Goal: Communication & Community: Answer question/provide support

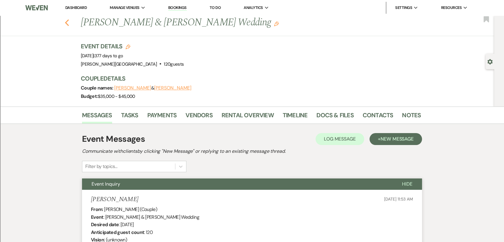
click at [69, 22] on use "button" at bounding box center [67, 22] width 4 height 7
select select "8"
select select "2"
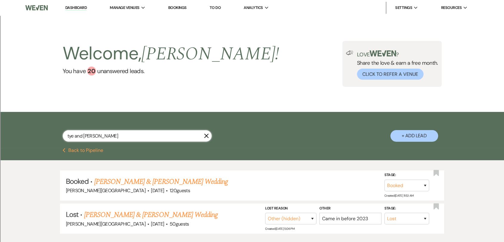
click at [110, 132] on input "tye and [PERSON_NAME]" at bounding box center [137, 136] width 149 height 12
click at [111, 131] on input "tye and [PERSON_NAME]" at bounding box center [137, 136] width 149 height 12
click at [111, 130] on input "tye and [PERSON_NAME]" at bounding box center [137, 136] width 149 height 12
click at [110, 130] on input "tye and [PERSON_NAME]" at bounding box center [137, 136] width 149 height 12
click at [107, 130] on input "tye and [PERSON_NAME]" at bounding box center [137, 136] width 149 height 12
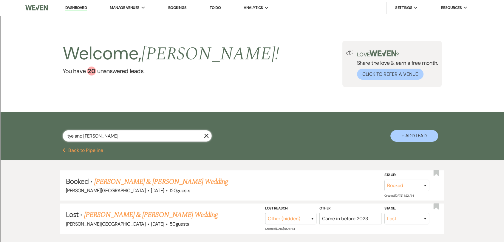
click at [107, 130] on input "tye and [PERSON_NAME]" at bounding box center [137, 136] width 149 height 12
click at [105, 132] on input "tye and [PERSON_NAME]" at bounding box center [137, 136] width 149 height 12
click at [103, 134] on input "tye and [PERSON_NAME]" at bounding box center [137, 136] width 149 height 12
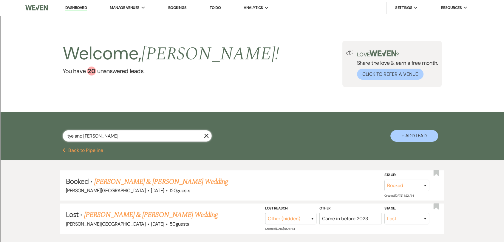
click at [103, 134] on input "tye and [PERSON_NAME]" at bounding box center [137, 136] width 149 height 12
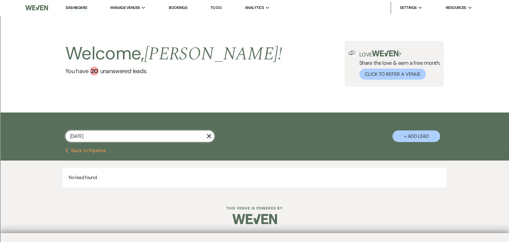
type input "[DATE]"
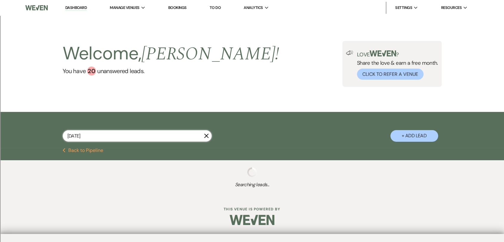
select select "8"
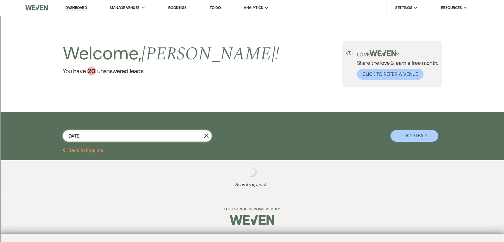
select select "8"
select select "2"
select select "8"
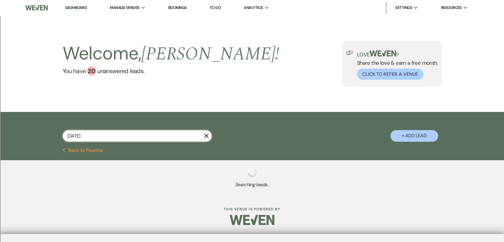
select select "8"
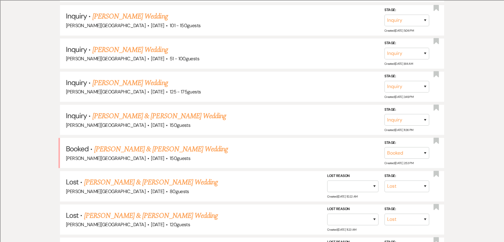
scroll to position [265, 0]
click at [186, 151] on link "[PERSON_NAME] & [PERSON_NAME] Wedding" at bounding box center [161, 148] width 134 height 11
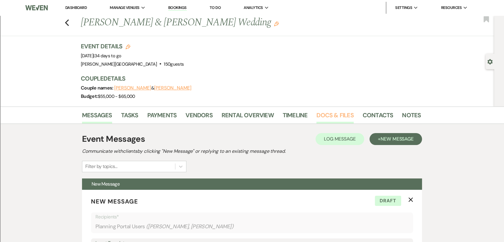
click at [323, 114] on link "Docs & Files" at bounding box center [334, 116] width 37 height 13
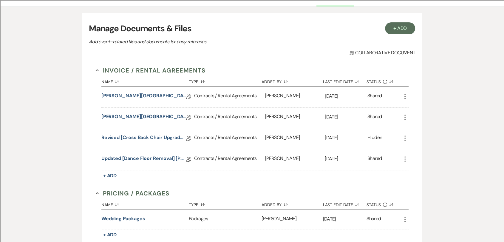
scroll to position [132, 0]
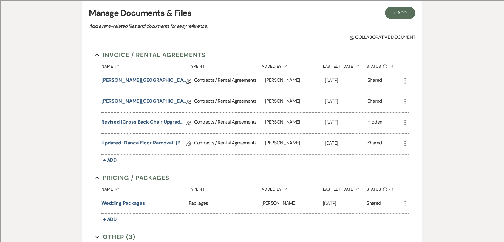
click at [163, 143] on link "Updated [Dance Floor Removal] [PERSON_NAME][GEOGRAPHIC_DATA] Contract" at bounding box center [143, 143] width 85 height 9
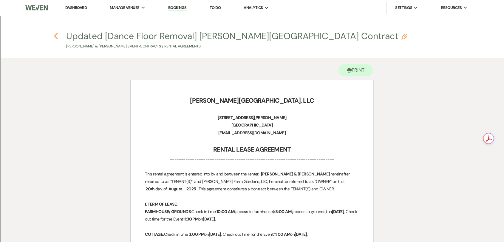
click at [55, 38] on icon "Previous" at bounding box center [56, 36] width 4 height 7
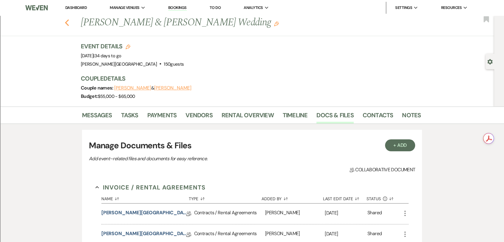
click at [69, 25] on icon "Previous" at bounding box center [67, 22] width 4 height 7
select select "8"
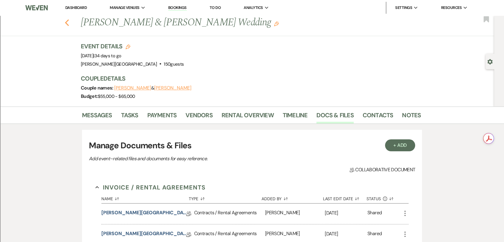
select select "8"
select select "2"
select select "8"
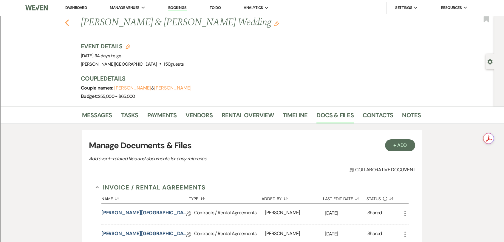
select select "8"
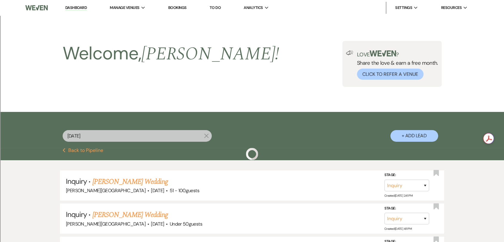
scroll to position [265, 0]
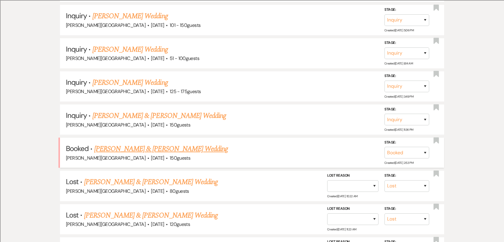
click at [182, 145] on link "[PERSON_NAME] & [PERSON_NAME] Wedding" at bounding box center [161, 148] width 134 height 11
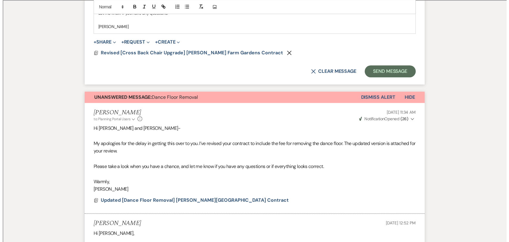
scroll to position [265, 0]
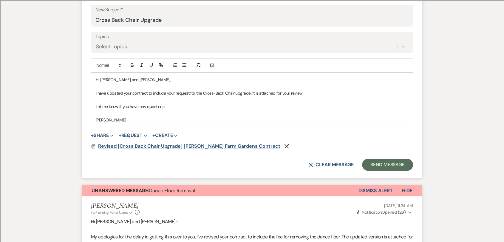
click at [166, 147] on span "Revised [Cross Back Chair Upgrade] [PERSON_NAME] Farm Gardens Contract" at bounding box center [189, 146] width 182 height 6
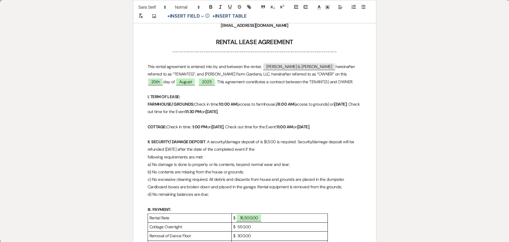
scroll to position [199, 0]
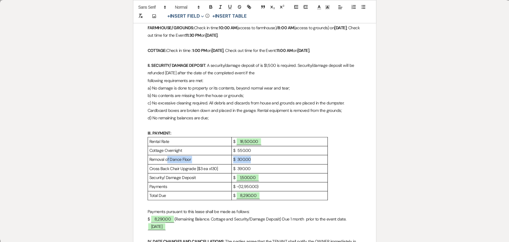
drag, startPoint x: 166, startPoint y: 168, endPoint x: 261, endPoint y: 166, distance: 94.9
click at [261, 164] on tr "Removal of Dance Floor $ 300.00" at bounding box center [238, 159] width 180 height 9
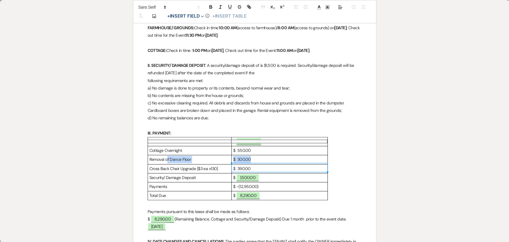
click at [270, 163] on p "$ 300.00" at bounding box center [279, 159] width 93 height 7
click at [268, 172] on p "$ 390.00" at bounding box center [279, 168] width 93 height 7
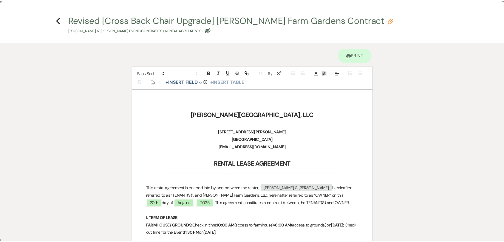
scroll to position [0, 0]
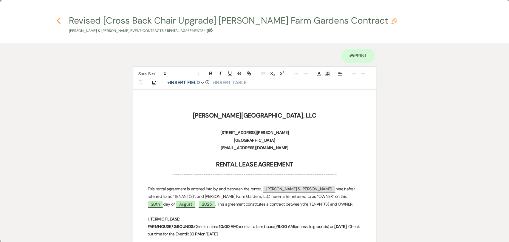
click at [57, 20] on use "button" at bounding box center [59, 20] width 4 height 7
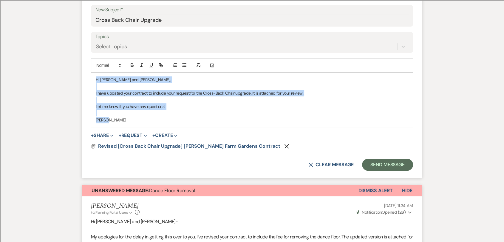
drag, startPoint x: 127, startPoint y: 120, endPoint x: 91, endPoint y: 78, distance: 55.2
click at [91, 78] on div "Hi [PERSON_NAME] and [PERSON_NAME], I have updated your contract to include you…" at bounding box center [252, 100] width 322 height 54
copy div "Hi [PERSON_NAME] and [PERSON_NAME], I have updated your contract to include you…"
click at [329, 162] on button "X Clear message" at bounding box center [330, 164] width 45 height 5
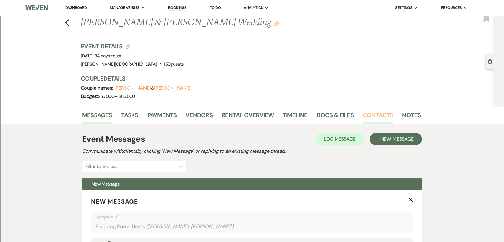
click at [377, 110] on link "Contacts" at bounding box center [378, 116] width 31 height 13
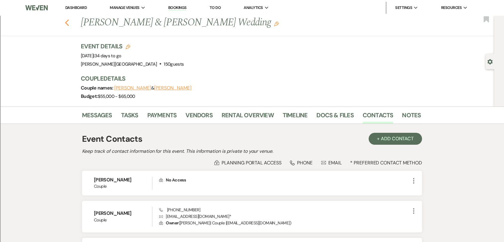
click at [69, 24] on use "button" at bounding box center [67, 22] width 4 height 7
select select "8"
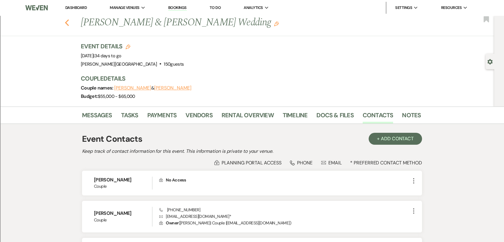
select select "8"
select select "2"
select select "8"
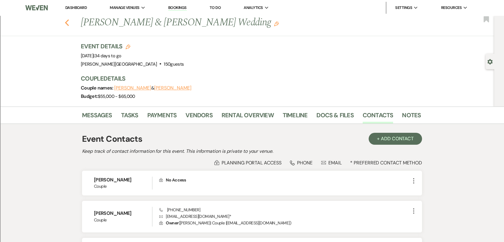
select select "8"
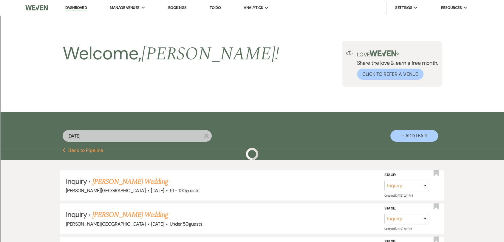
scroll to position [265, 0]
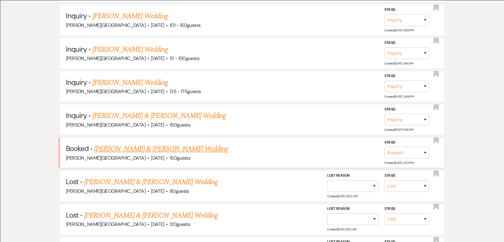
click at [173, 147] on link "[PERSON_NAME] & [PERSON_NAME] Wedding" at bounding box center [161, 148] width 134 height 11
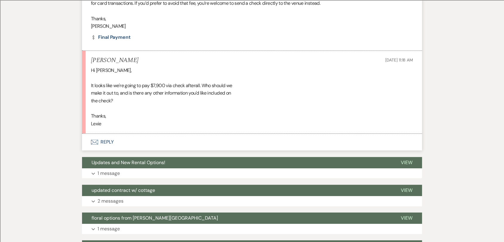
scroll to position [431, 0]
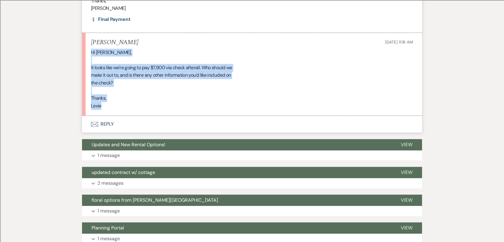
drag, startPoint x: 115, startPoint y: 108, endPoint x: 70, endPoint y: 51, distance: 72.9
copy div "Hi [PERSON_NAME], It looks like we're going to pay $7,900 via check afterall. W…"
click at [294, 55] on div "Hi [PERSON_NAME], It looks like we're going to pay $7,900 via check afterall. W…" at bounding box center [252, 79] width 322 height 61
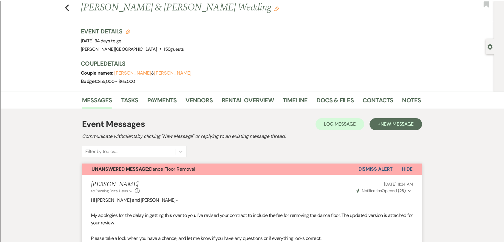
scroll to position [0, 0]
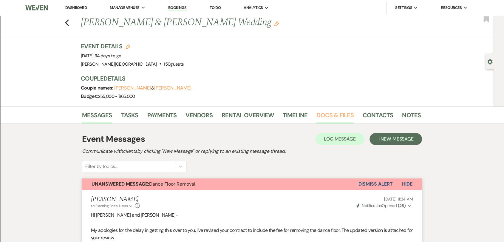
click at [331, 115] on link "Docs & Files" at bounding box center [334, 116] width 37 height 13
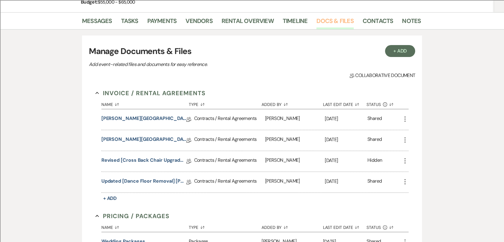
scroll to position [132, 0]
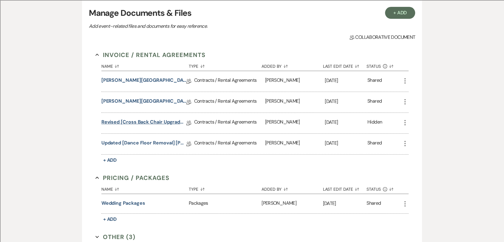
click at [154, 120] on link "Revised [Cross Back Chair Upgrade] [PERSON_NAME] Farm Gardens Contract" at bounding box center [143, 122] width 85 height 9
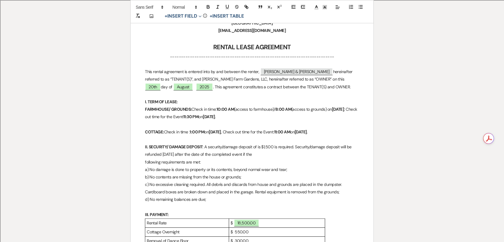
scroll to position [132, 0]
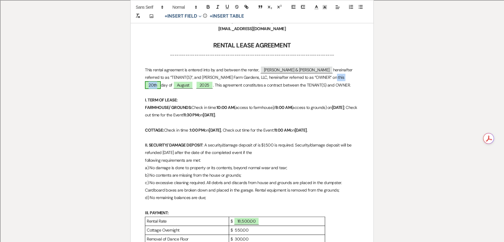
click at [161, 81] on span "20th" at bounding box center [153, 85] width 16 height 8
select select "owner"
select select "Number"
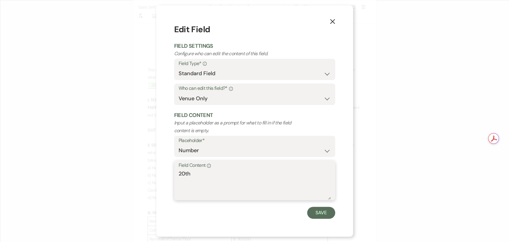
drag, startPoint x: 198, startPoint y: 174, endPoint x: 158, endPoint y: 156, distance: 43.9
click at [163, 172] on div "X Edit Field Field Settings Configure who can edit the content of this field. F…" at bounding box center [254, 120] width 197 height 231
type textarea "22nd"
click at [319, 209] on button "Save" at bounding box center [321, 213] width 28 height 12
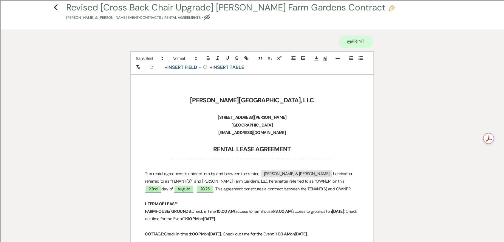
scroll to position [0, 0]
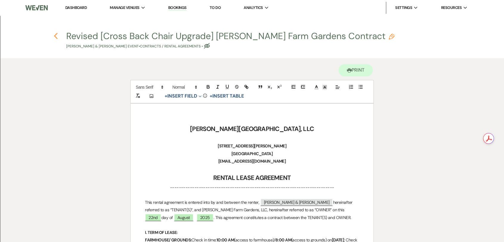
click at [55, 36] on icon "Previous" at bounding box center [56, 36] width 4 height 7
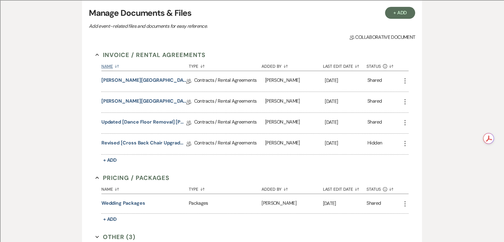
scroll to position [33, 0]
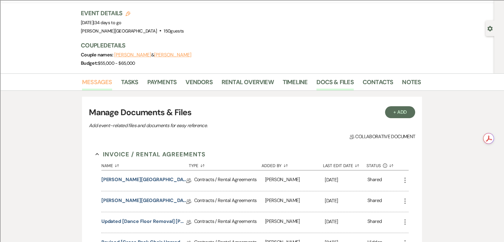
click at [103, 82] on link "Messages" at bounding box center [97, 83] width 30 height 13
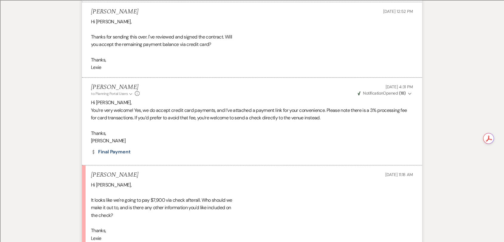
scroll to position [431, 0]
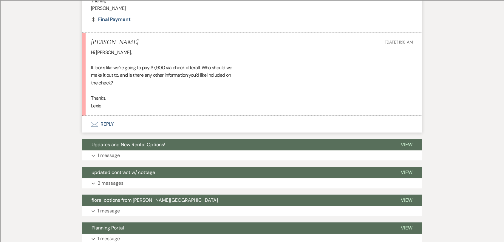
click at [110, 122] on button "Envelope Reply" at bounding box center [252, 124] width 340 height 17
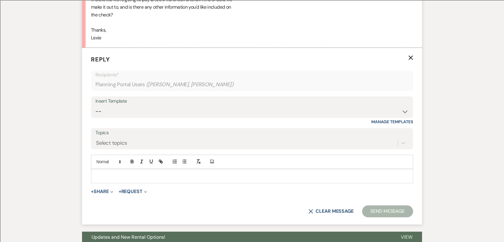
scroll to position [513, 0]
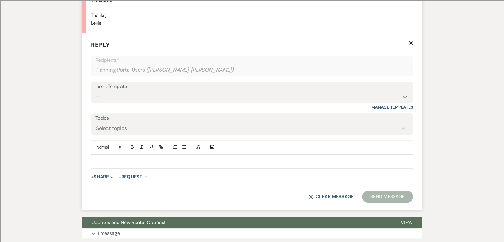
click at [147, 158] on p at bounding box center [252, 161] width 313 height 7
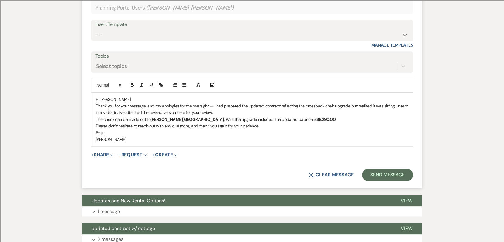
scroll to position [580, 0]
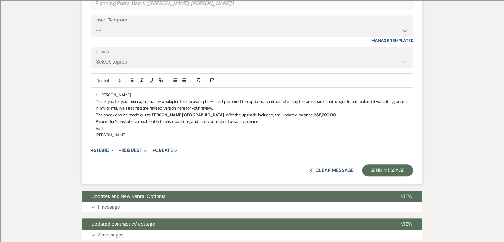
click at [126, 97] on p "Hi [PERSON_NAME]," at bounding box center [252, 95] width 313 height 7
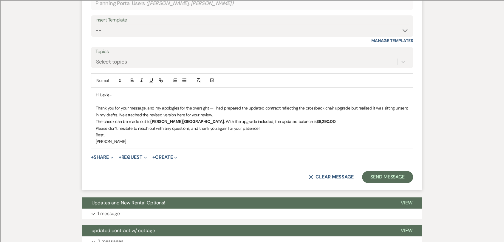
click at [217, 115] on p "Thank you for your message, and my apologies for the oversight — I had prepared…" at bounding box center [252, 111] width 313 height 13
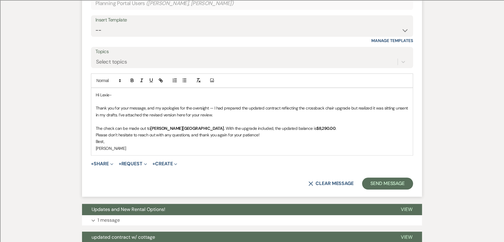
click at [315, 127] on p "The check can be made out to [PERSON_NAME][GEOGRAPHIC_DATA] . With the upgrade …" at bounding box center [252, 128] width 313 height 7
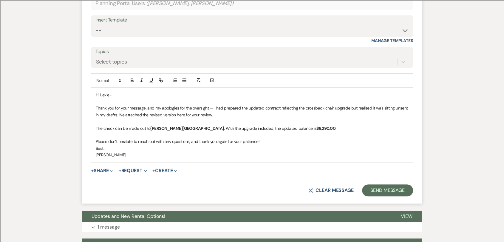
click at [271, 143] on p "Please don’t hesitate to reach out with any questions, and thank you again for …" at bounding box center [252, 141] width 313 height 7
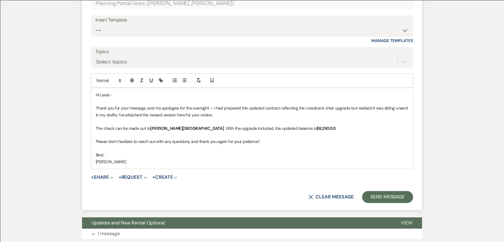
click at [97, 163] on p "[PERSON_NAME]" at bounding box center [252, 161] width 313 height 7
click at [224, 144] on p "Please don’t hesitate to reach out with any questions, and thank you again for …" at bounding box center [252, 141] width 313 height 7
click at [223, 143] on p "Please don’t hesitate to reach out with any questions, and thank you again for …" at bounding box center [252, 141] width 313 height 7
click at [95, 162] on div "Hi [PERSON_NAME]- Thank you for your message, and my apologies for the oversigh…" at bounding box center [252, 128] width 322 height 81
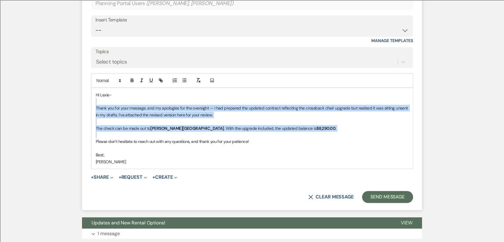
drag, startPoint x: 323, startPoint y: 133, endPoint x: 121, endPoint y: 95, distance: 205.5
click at [124, 99] on div "Hi [PERSON_NAME]- Thank you for your message, and my apologies for the oversigh…" at bounding box center [252, 128] width 322 height 81
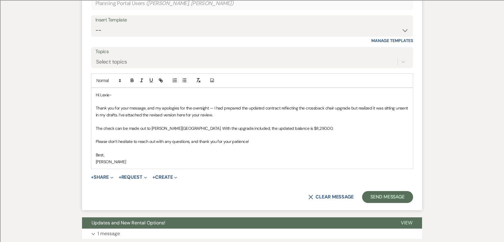
click at [182, 141] on p "Please don’t hesitate to reach out with any questions, and thank you for your p…" at bounding box center [252, 141] width 313 height 7
click at [106, 177] on button "+ Share Expand" at bounding box center [102, 177] width 22 height 5
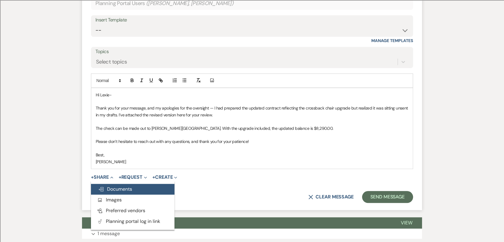
click at [134, 188] on button "Doc Upload Documents" at bounding box center [133, 189] width 84 height 11
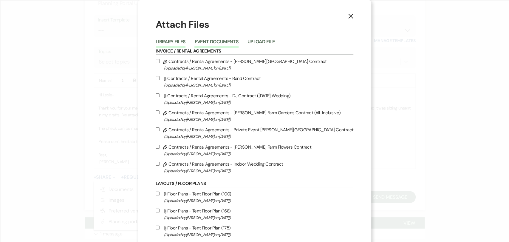
click at [215, 39] on button "Event Documents" at bounding box center [216, 43] width 44 height 8
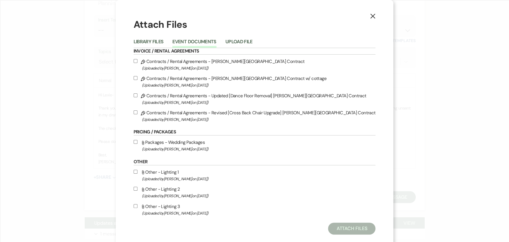
click at [217, 116] on span "(Uploaded by [PERSON_NAME] on [DATE] )" at bounding box center [259, 119] width 234 height 7
click at [137, 114] on input "Pencil Contracts / Rental Agreements - Revised [Cross Back Chair Upgrade] [PERS…" at bounding box center [136, 112] width 4 height 4
checkbox input "true"
click at [330, 227] on button "Attach Files" at bounding box center [351, 228] width 47 height 12
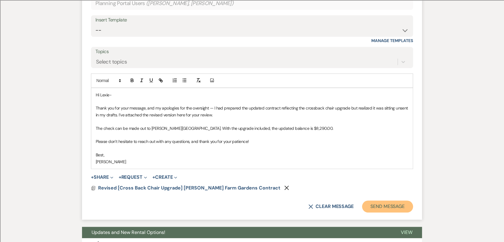
click at [374, 205] on button "Send Message" at bounding box center [387, 206] width 51 height 12
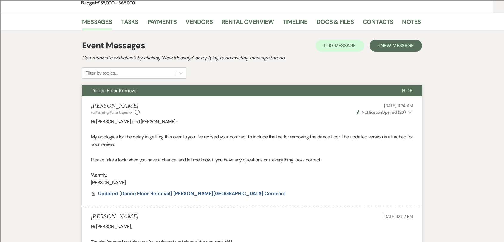
scroll to position [0, 0]
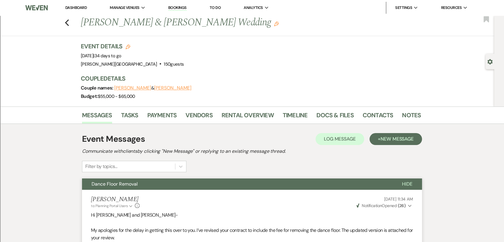
click at [72, 22] on div "Previous [PERSON_NAME] & [PERSON_NAME] Wedding Edit Bookmark" at bounding box center [245, 26] width 497 height 21
click at [69, 23] on icon "Previous" at bounding box center [67, 22] width 4 height 7
select select "8"
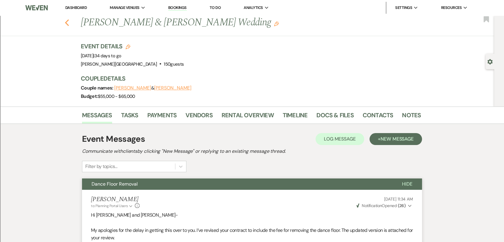
select select "8"
select select "2"
select select "8"
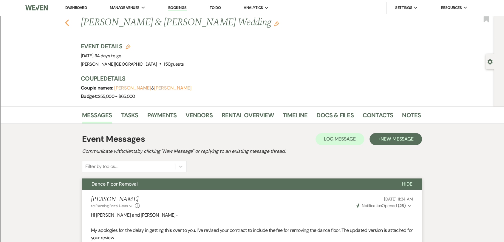
select select "8"
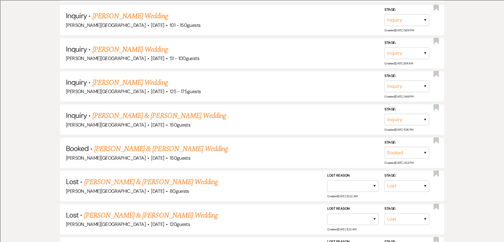
scroll to position [166, 0]
